Goal: Understand process/instructions: Learn how to perform a task or action

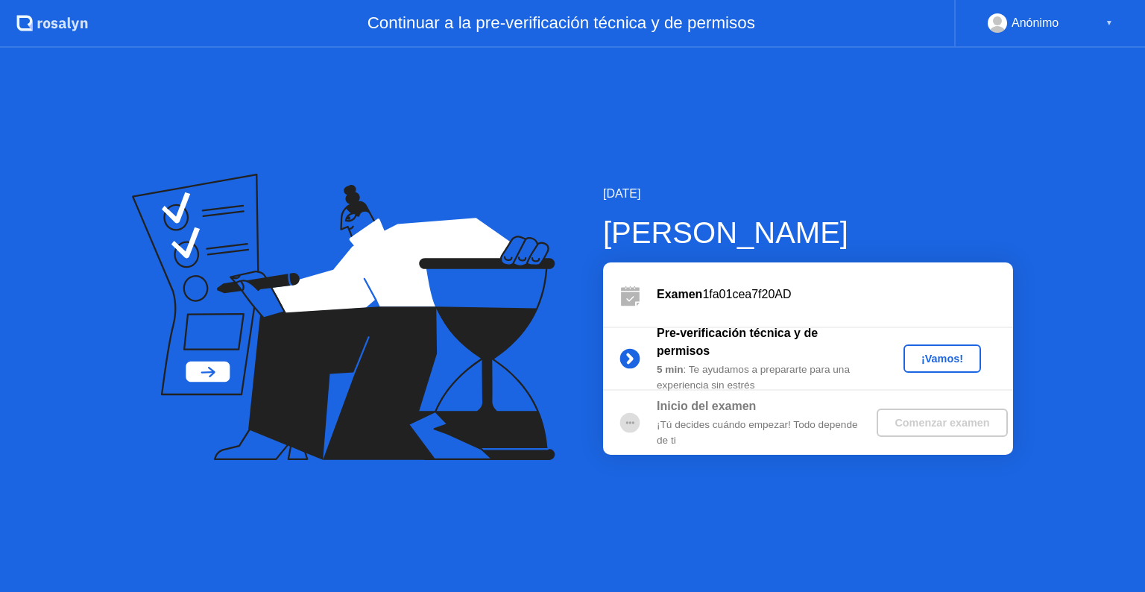
click at [935, 370] on button "¡Vamos!" at bounding box center [942, 358] width 78 height 28
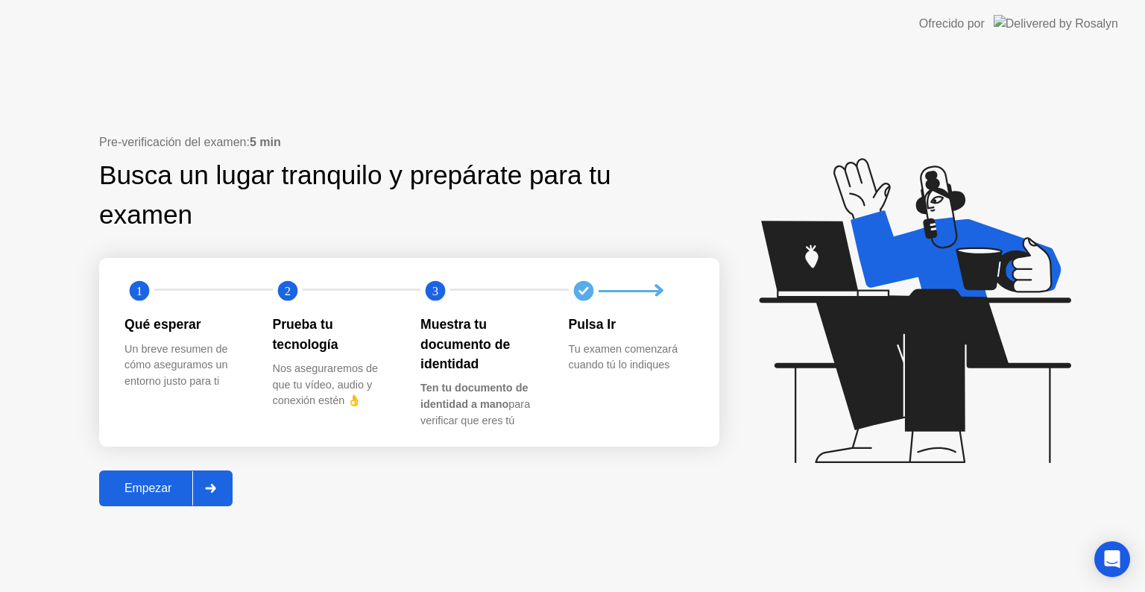
click at [133, 495] on div "Empezar" at bounding box center [148, 487] width 89 height 13
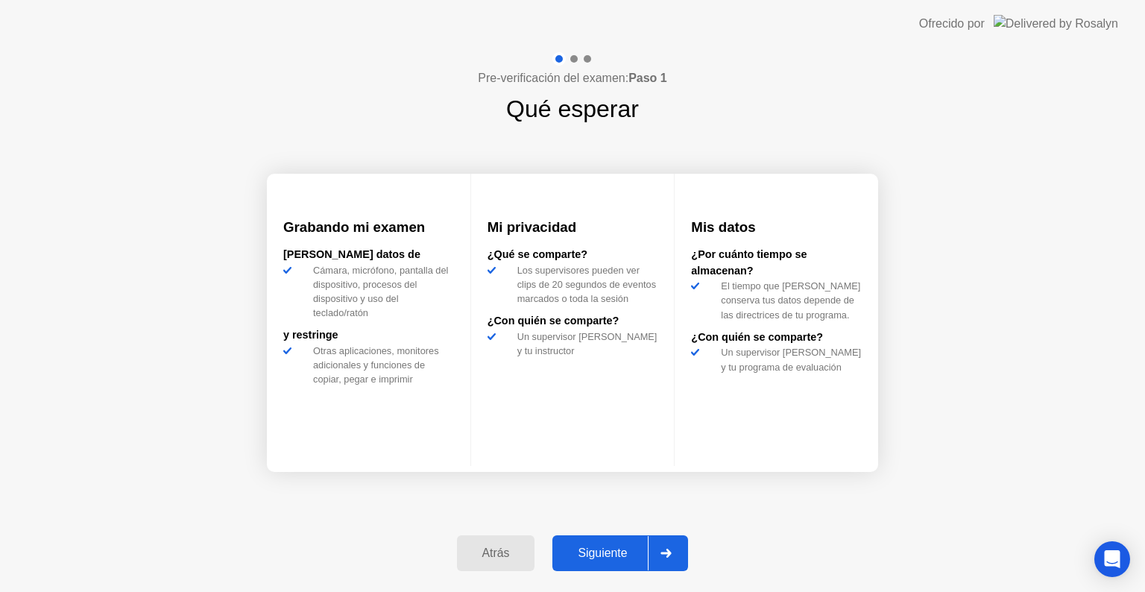
click at [604, 565] on button "Siguiente" at bounding box center [620, 553] width 136 height 36
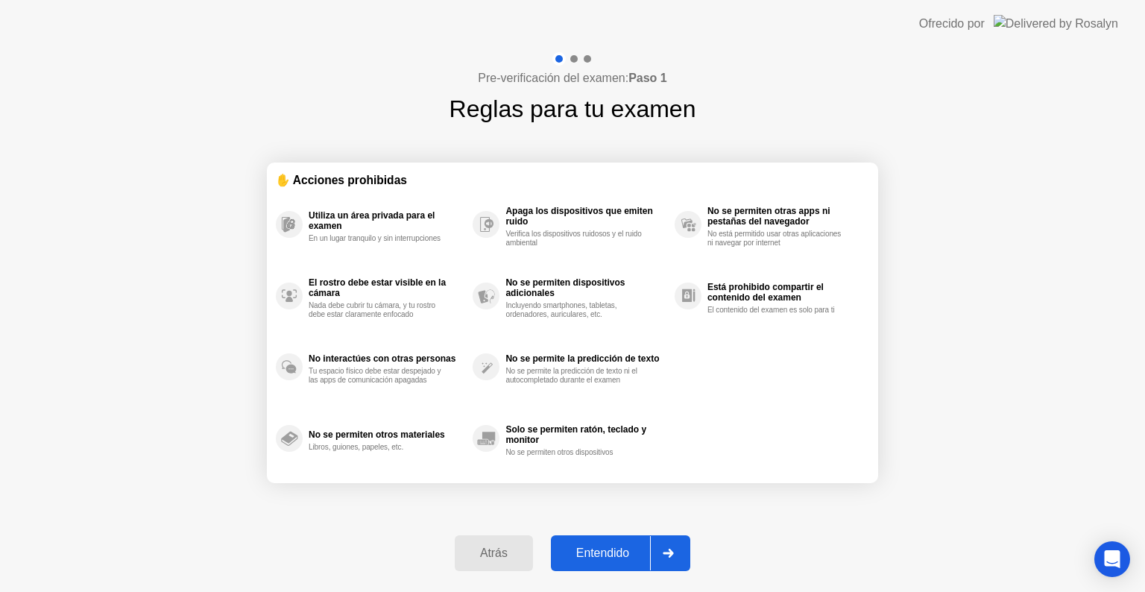
click at [618, 562] on button "Entendido" at bounding box center [620, 553] width 139 height 36
select select "**********"
select select "*******"
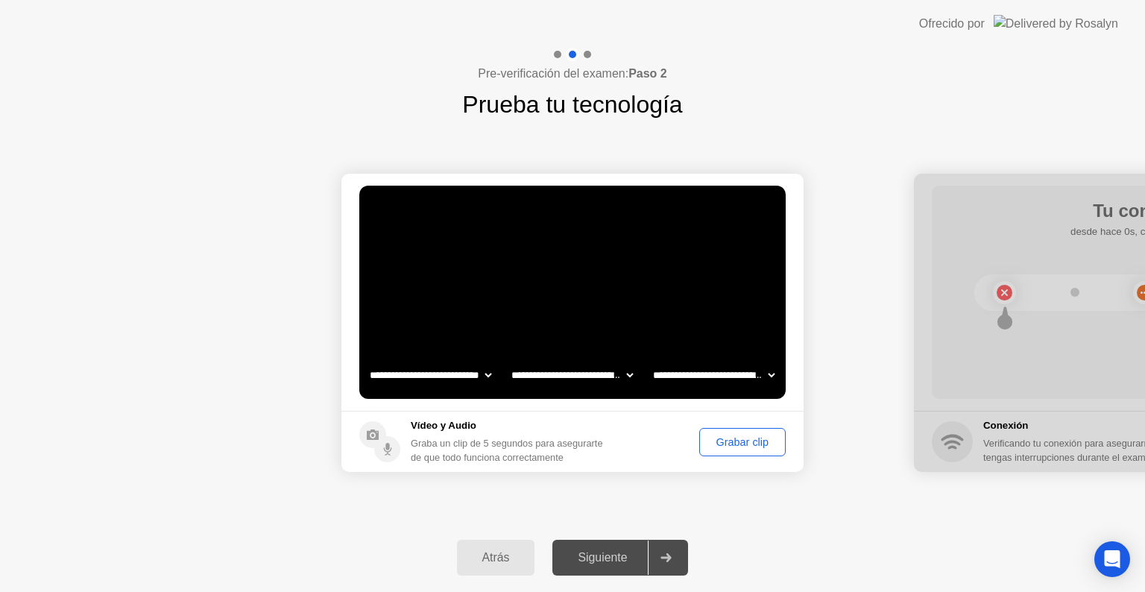
click at [730, 432] on button "Grabar clip" at bounding box center [742, 442] width 86 height 28
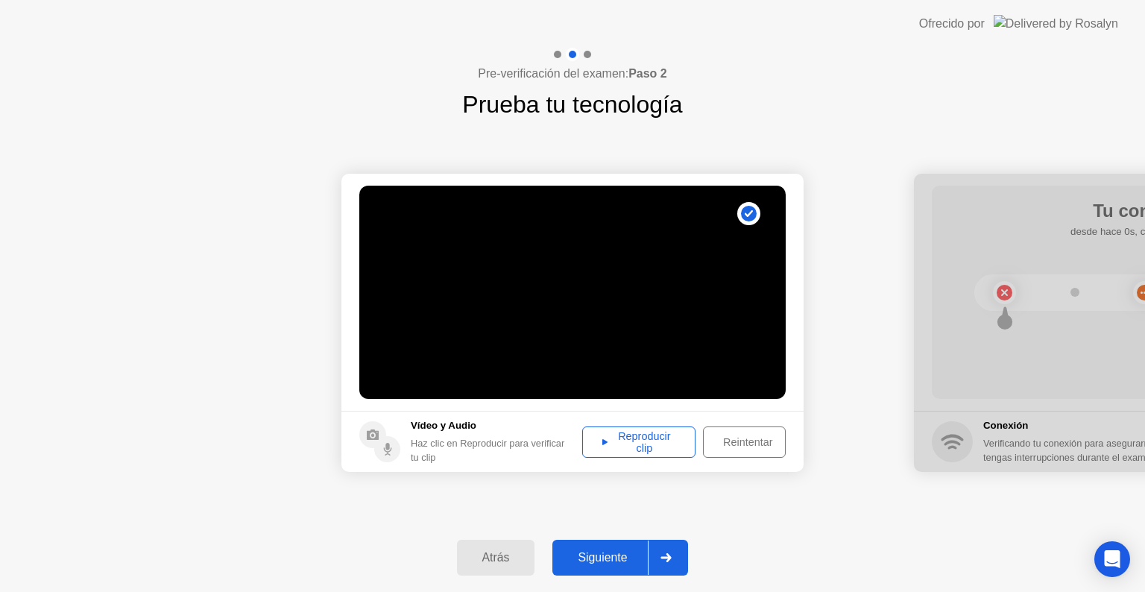
click at [657, 552] on div at bounding box center [666, 557] width 36 height 34
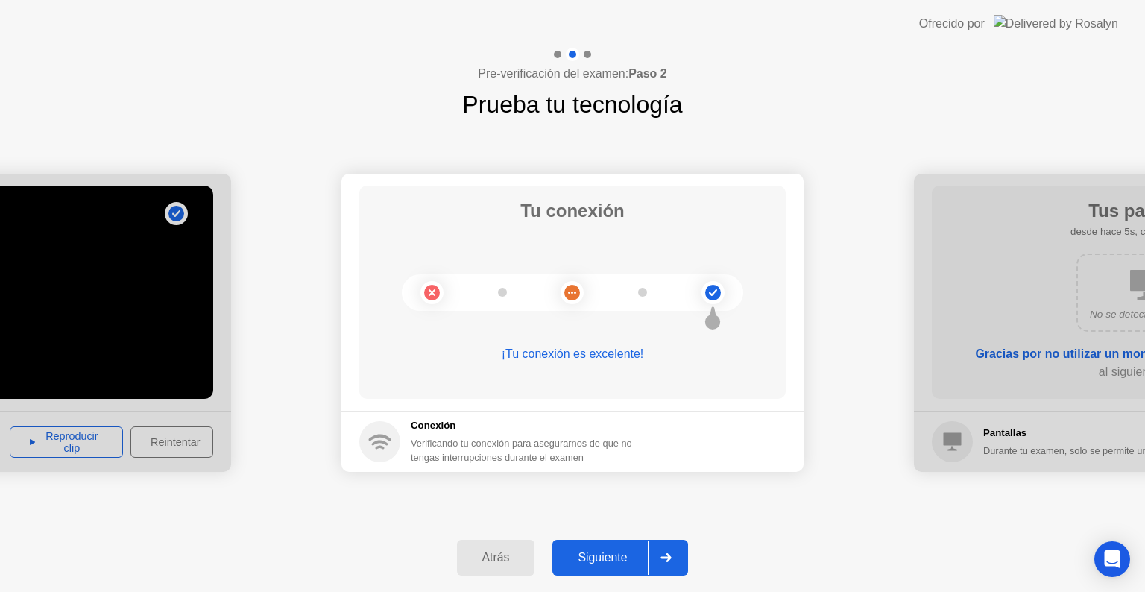
click at [614, 554] on div "Siguiente" at bounding box center [602, 557] width 91 height 13
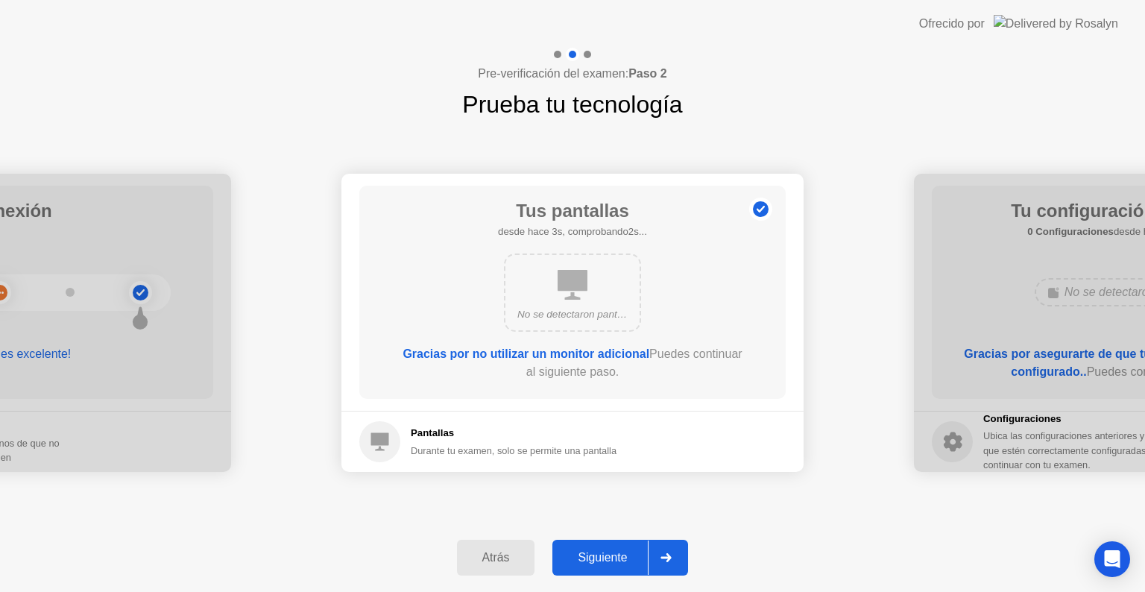
click at [614, 554] on div "Siguiente" at bounding box center [602, 557] width 91 height 13
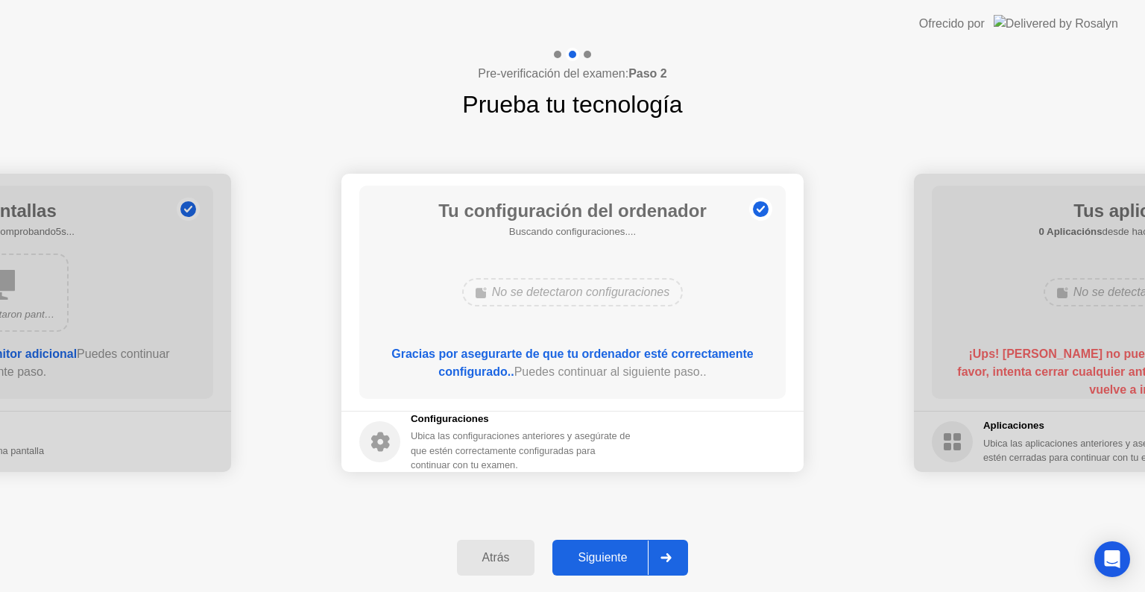
click at [614, 554] on div "Siguiente" at bounding box center [602, 557] width 91 height 13
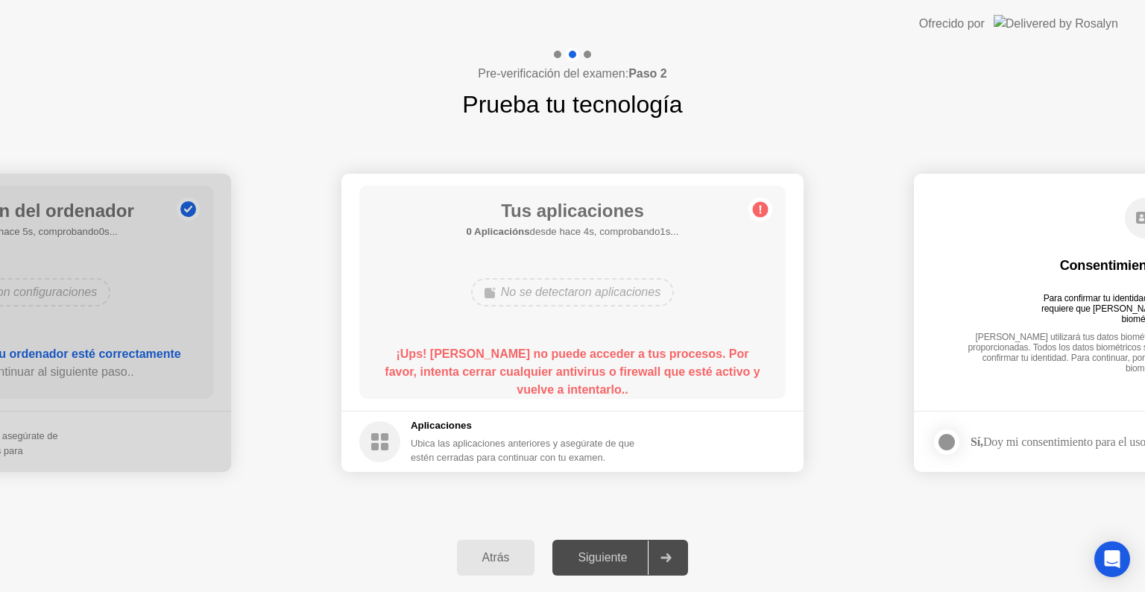
click at [444, 364] on div "¡Ups! [PERSON_NAME] no puede acceder a tus procesos. Por favor, intenta cerrar …" at bounding box center [573, 372] width 384 height 54
click at [590, 563] on div "Siguiente" at bounding box center [602, 557] width 91 height 13
click at [557, 288] on div "No se detectaron aplicaciones" at bounding box center [572, 292] width 203 height 28
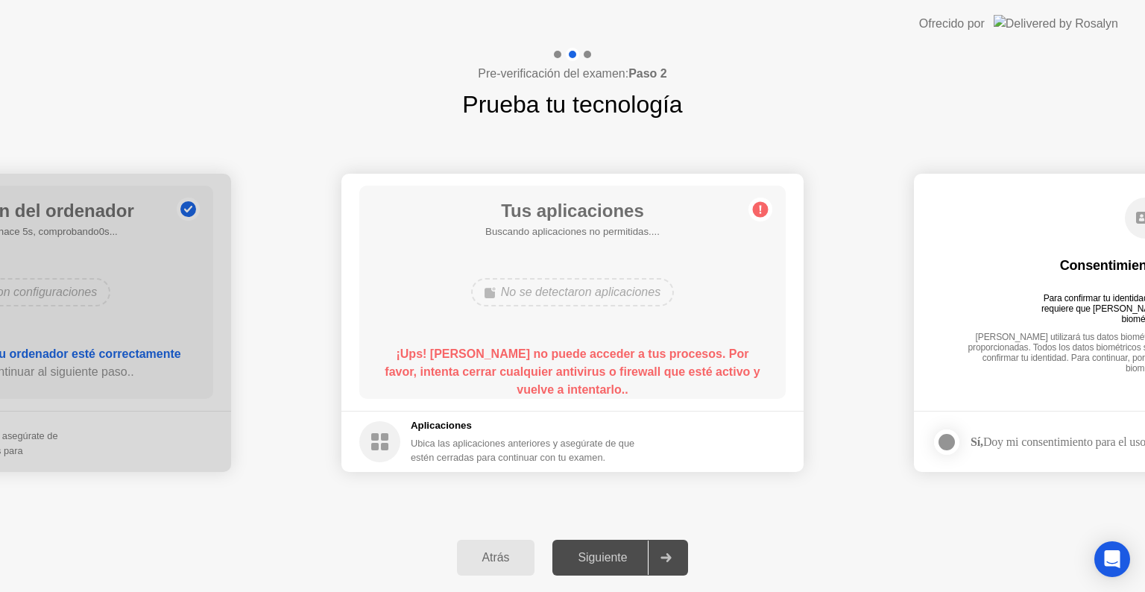
click at [674, 547] on div at bounding box center [666, 557] width 36 height 34
click at [772, 203] on div "Tus aplicaciones 0 Aplicacións desde hace 2s, comprobando3s... No se detectaron…" at bounding box center [572, 292] width 426 height 213
click at [772, 203] on div "Tus aplicaciones 0 Aplicacións desde hace 3s, comprobando2s... No se detectaron…" at bounding box center [572, 292] width 426 height 213
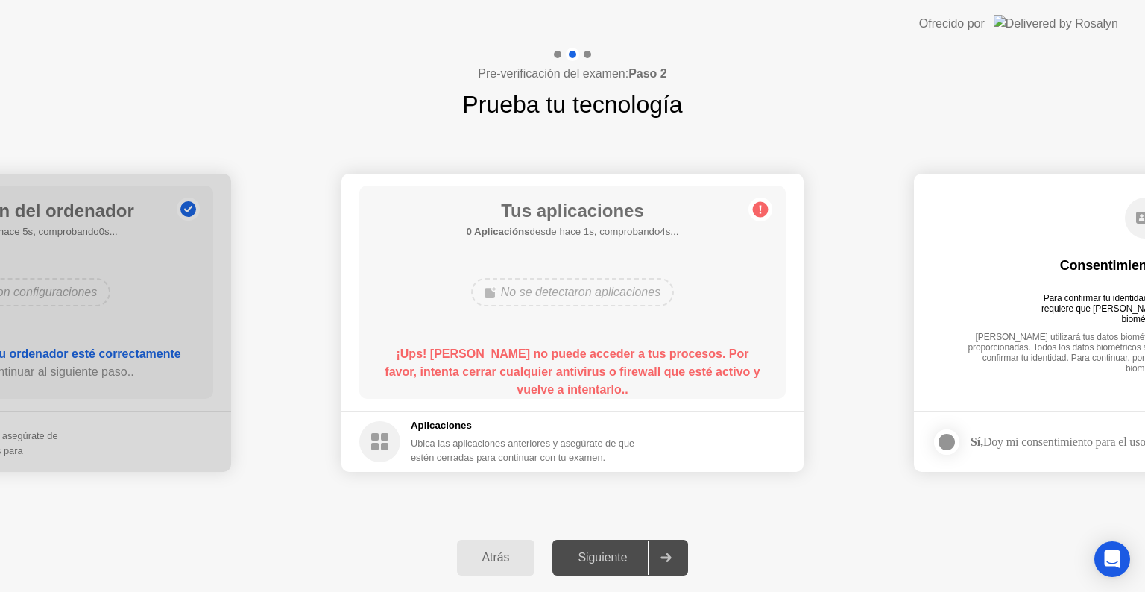
click at [668, 560] on icon at bounding box center [665, 557] width 11 height 9
click at [554, 303] on div "No se detectaron aplicaciones" at bounding box center [572, 292] width 203 height 28
drag, startPoint x: 380, startPoint y: 347, endPoint x: 566, endPoint y: 356, distance: 185.8
click at [566, 356] on div "¡Ups! [PERSON_NAME] no puede acceder a tus procesos. Por favor, intenta cerrar …" at bounding box center [573, 372] width 384 height 54
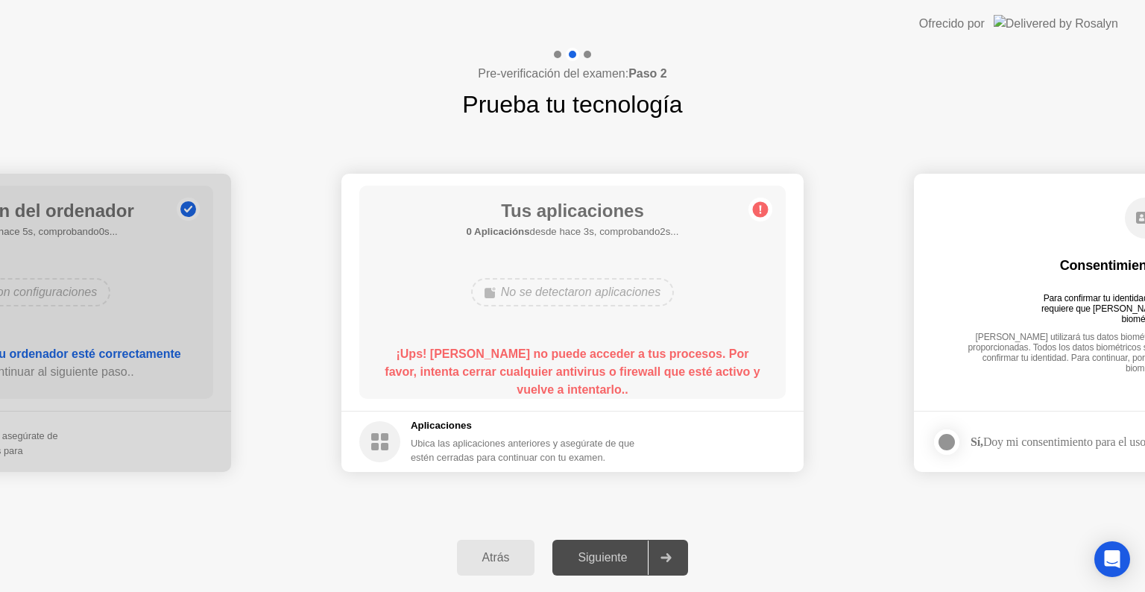
drag, startPoint x: 607, startPoint y: 387, endPoint x: 432, endPoint y: 362, distance: 176.9
click at [432, 362] on div "¡Ups! [PERSON_NAME] no puede acceder a tus procesos. Por favor, intenta cerrar …" at bounding box center [573, 372] width 384 height 54
